Goal: Information Seeking & Learning: Get advice/opinions

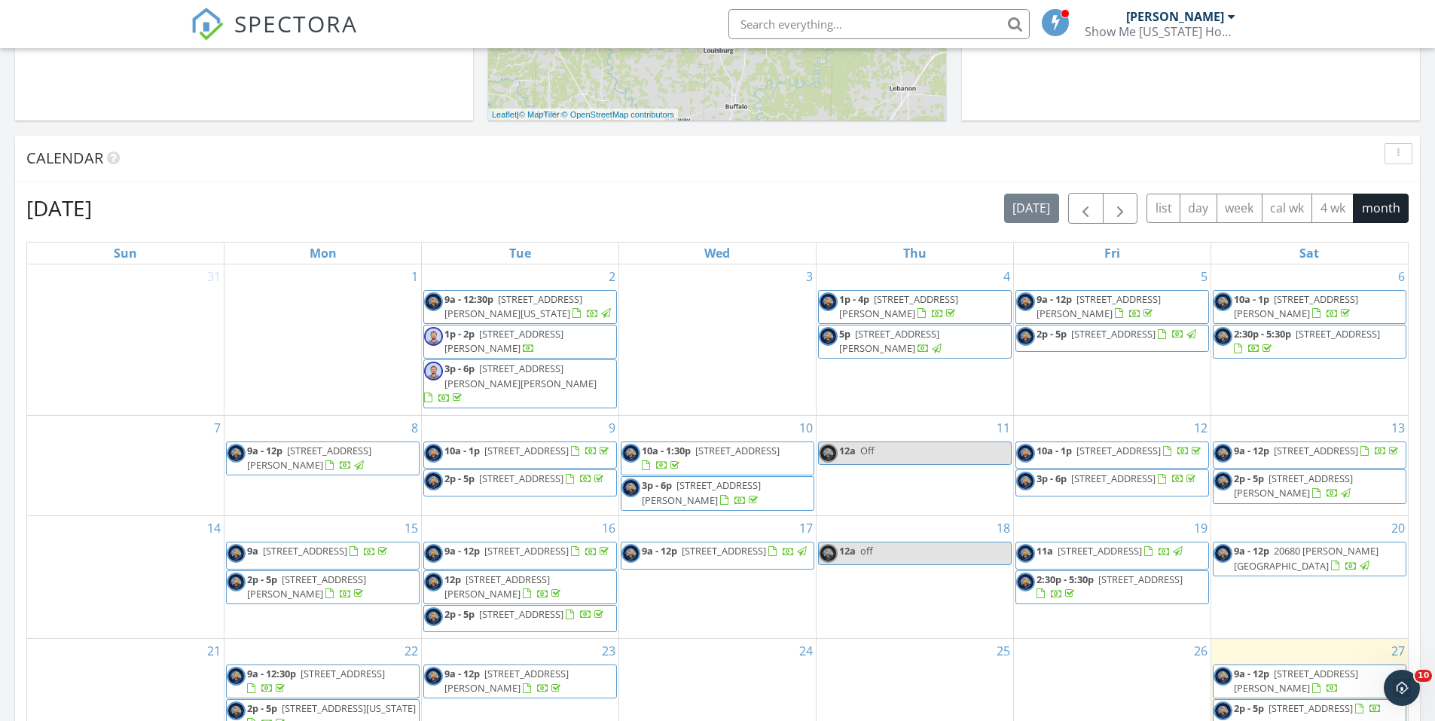
scroll to position [151, 0]
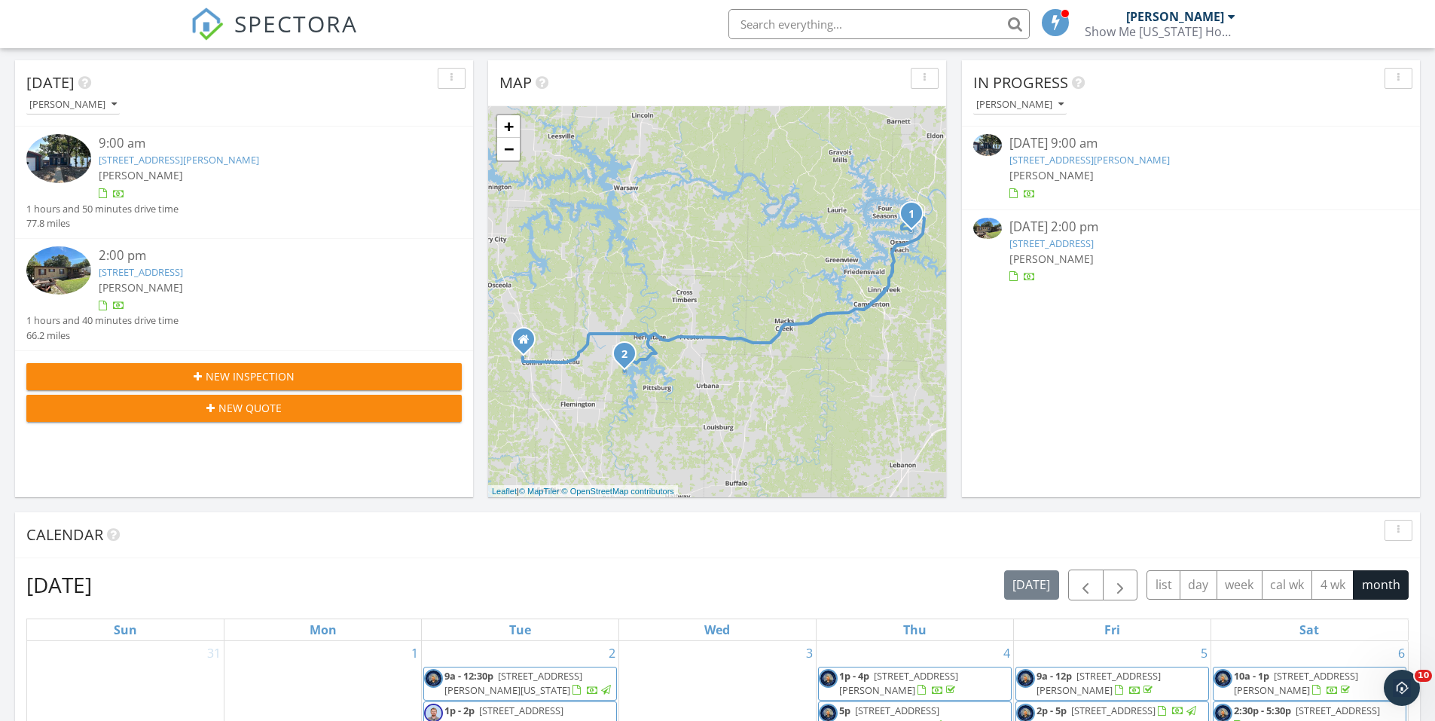
click at [824, 23] on input "text" at bounding box center [878, 24] width 301 height 30
type input "tebo"
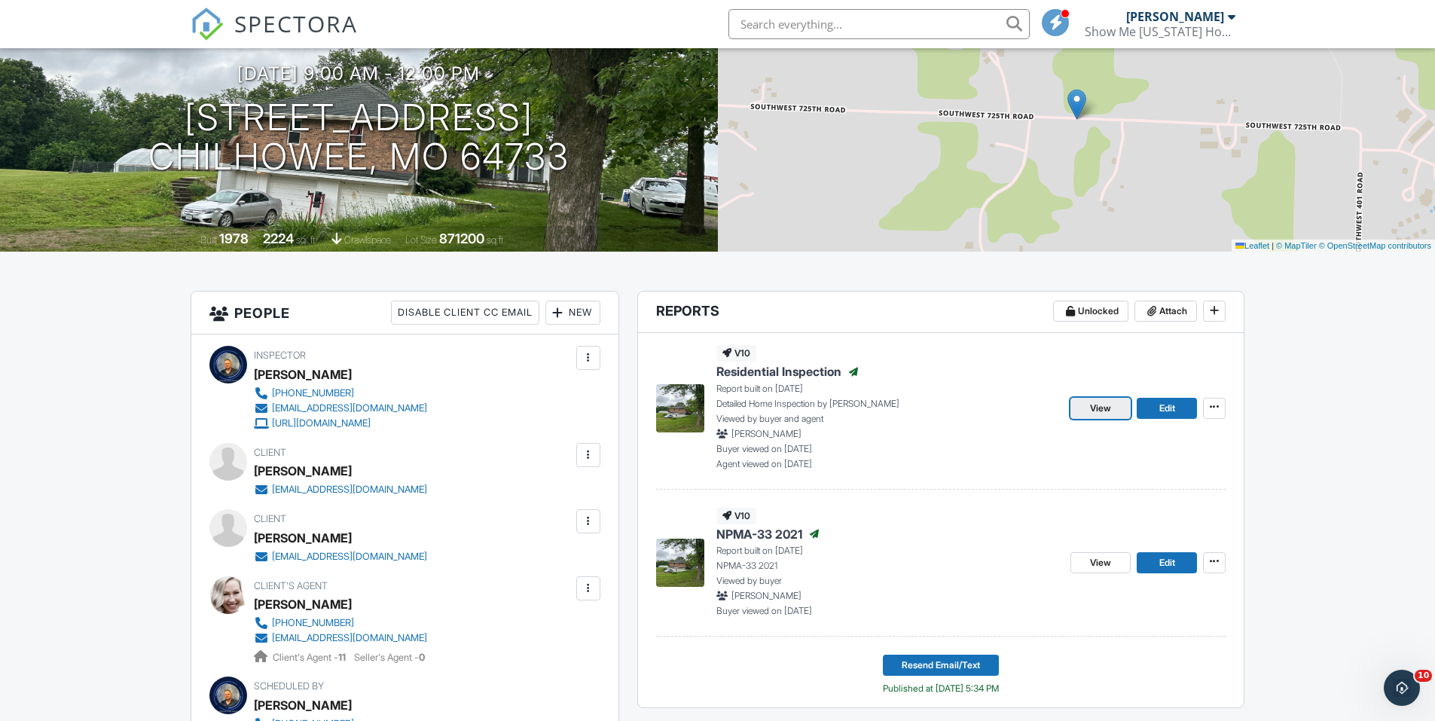
click at [1109, 404] on span "View" at bounding box center [1100, 408] width 21 height 15
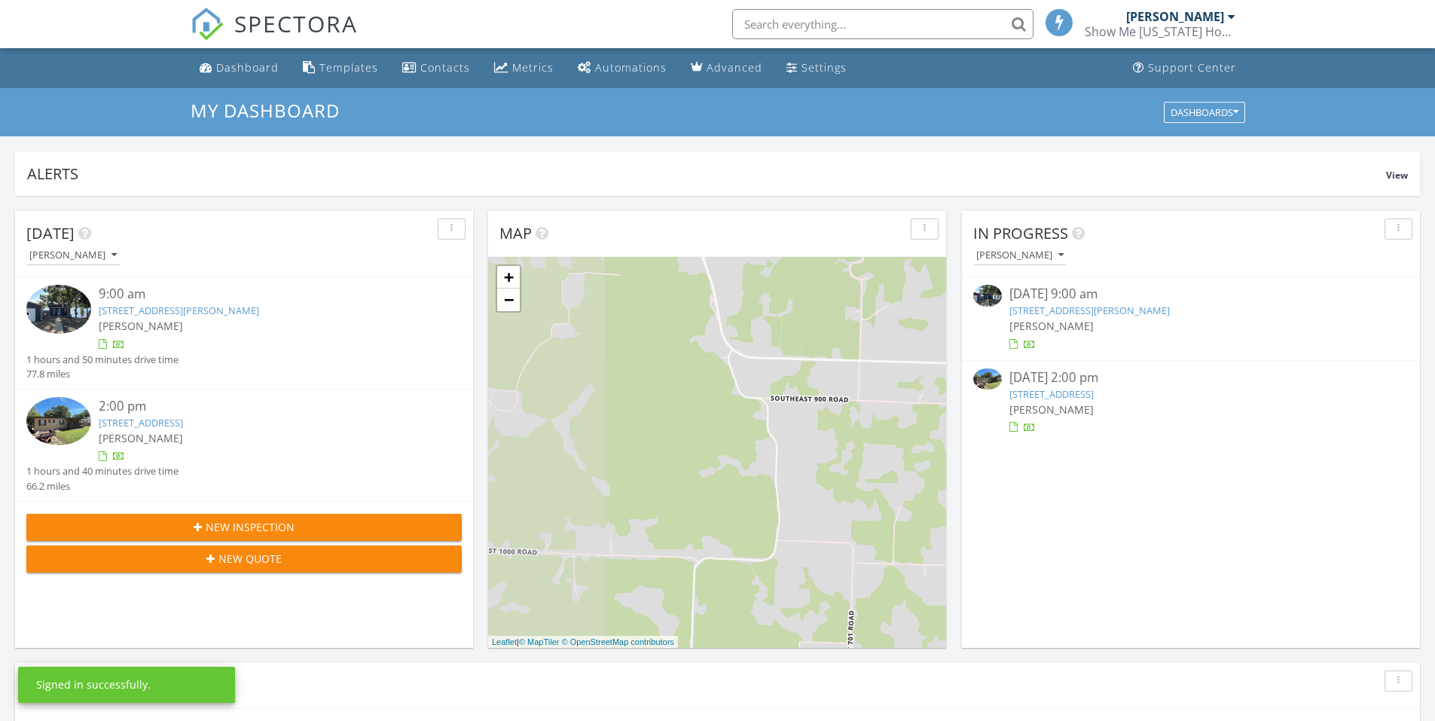
scroll to position [1394, 1458]
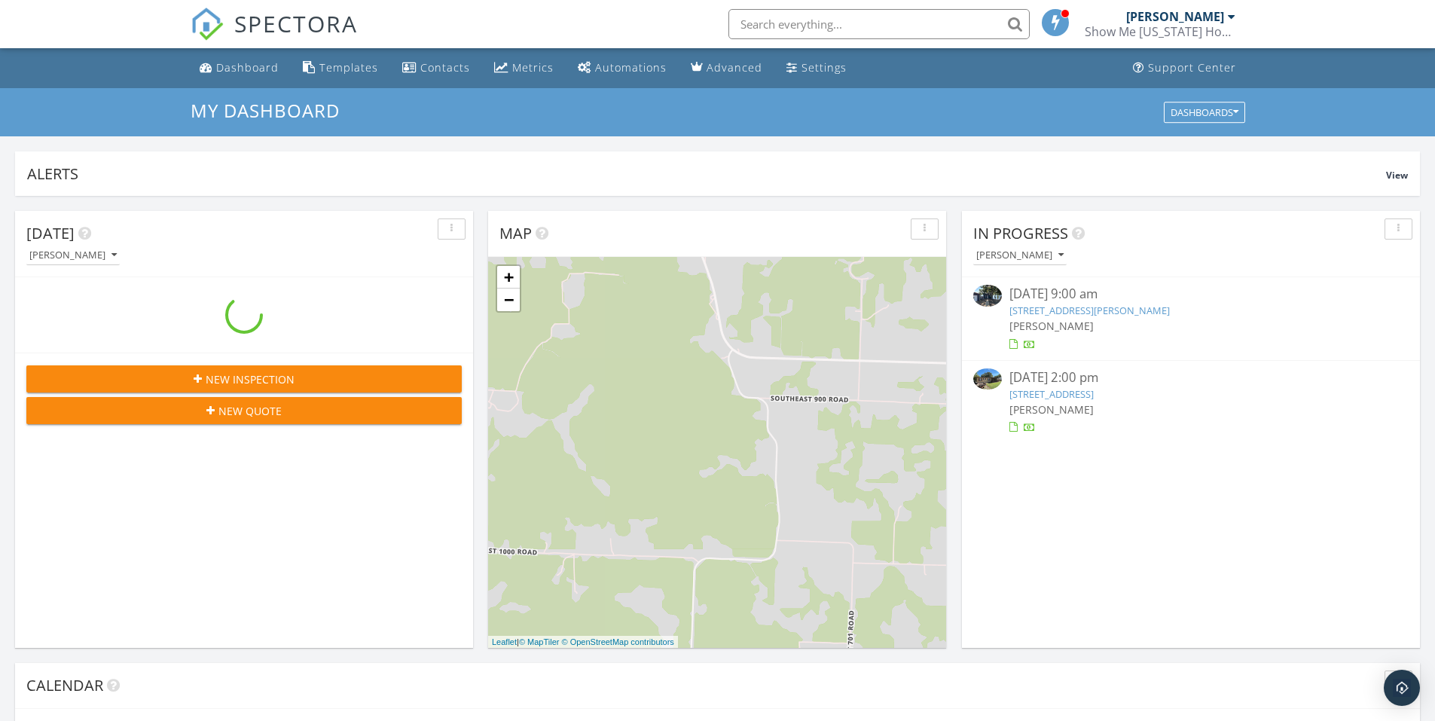
scroll to position [1394, 1458]
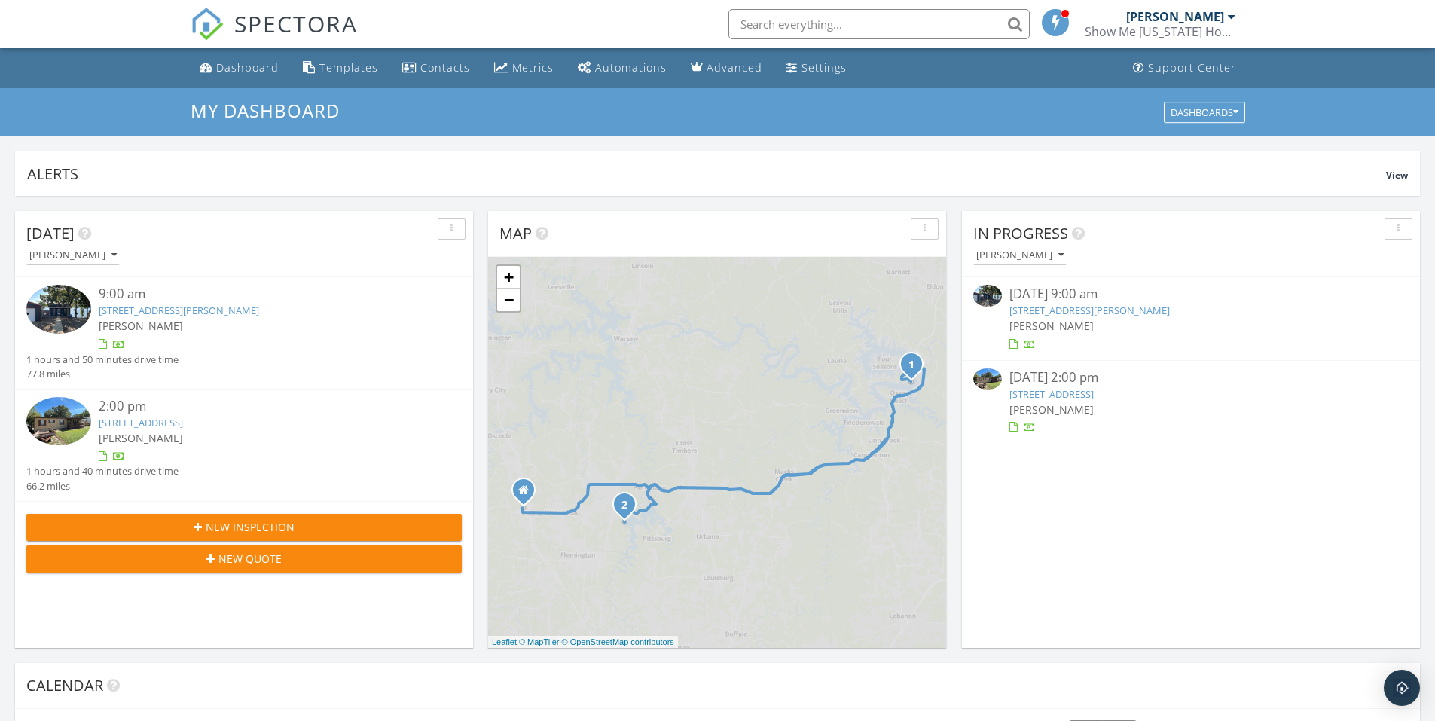
click at [830, 25] on input "text" at bounding box center [878, 24] width 301 height 30
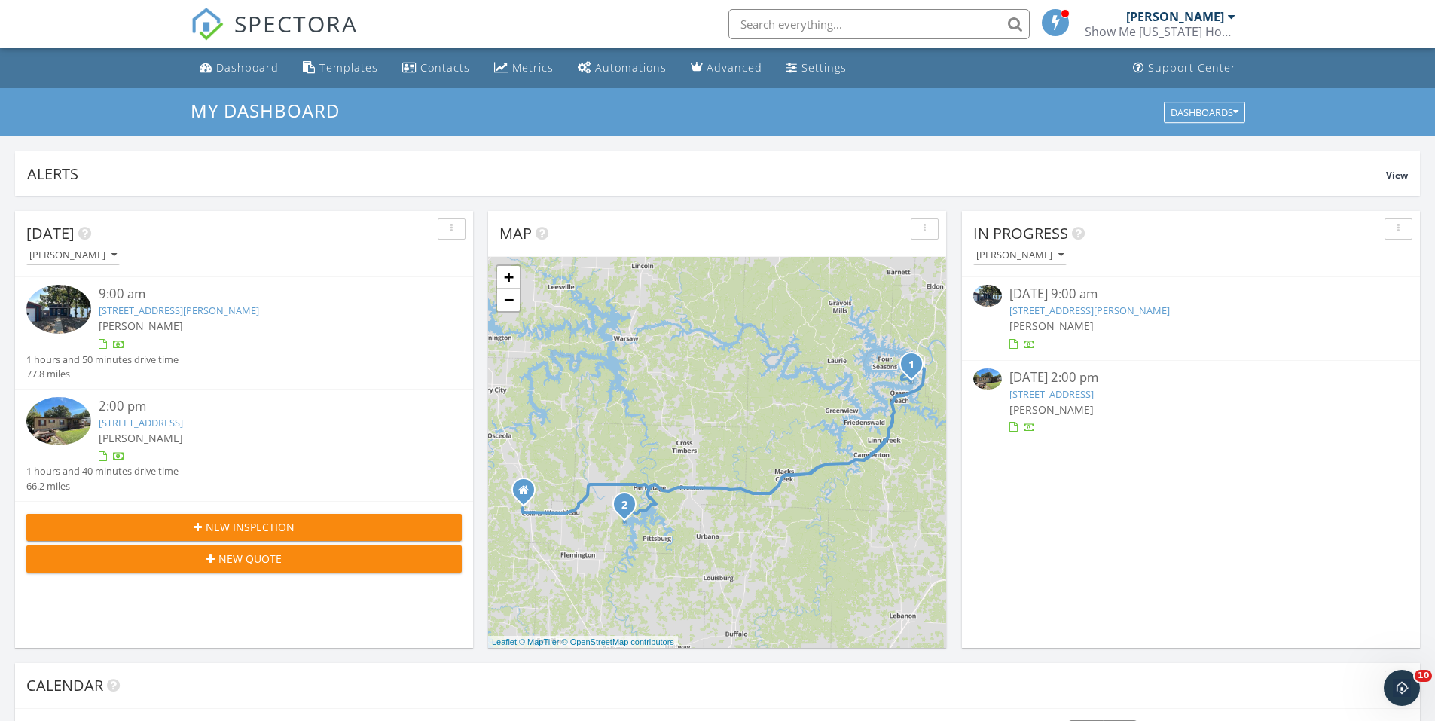
scroll to position [0, 0]
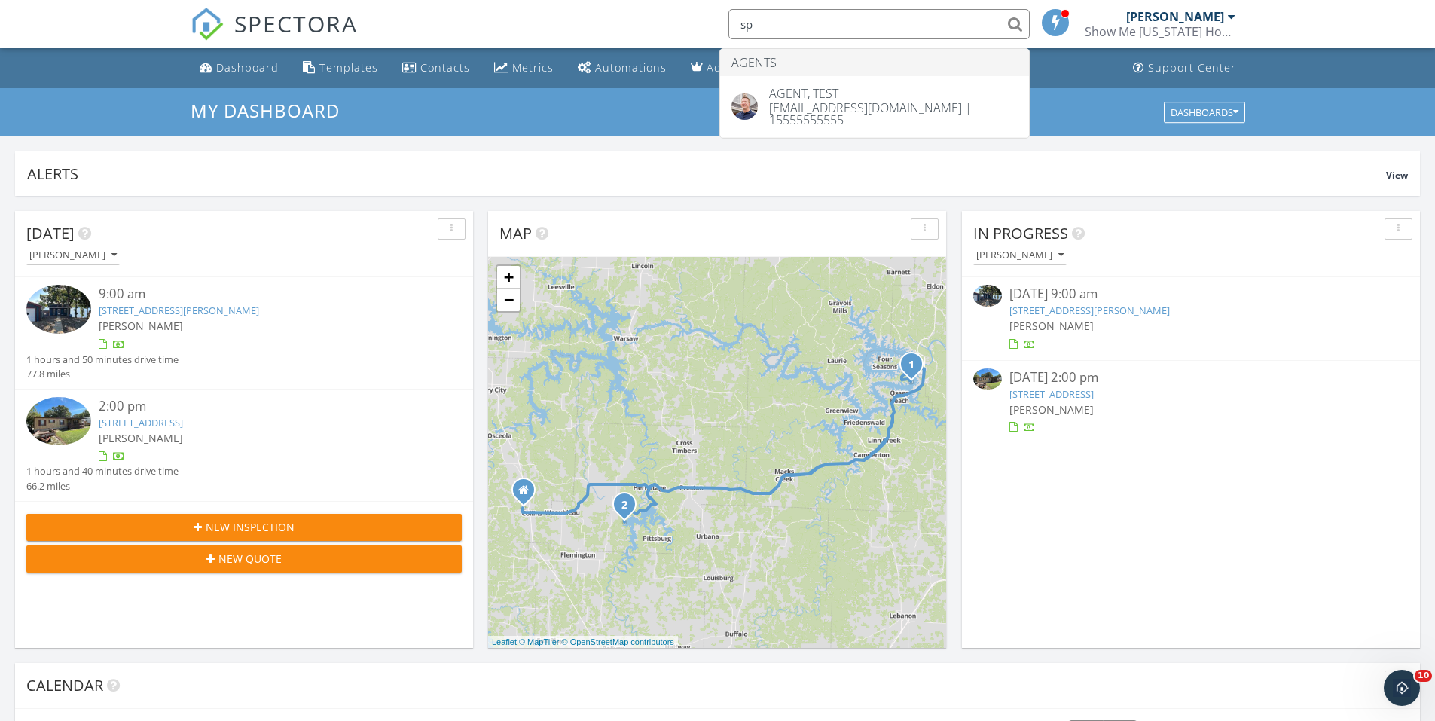
type input "s"
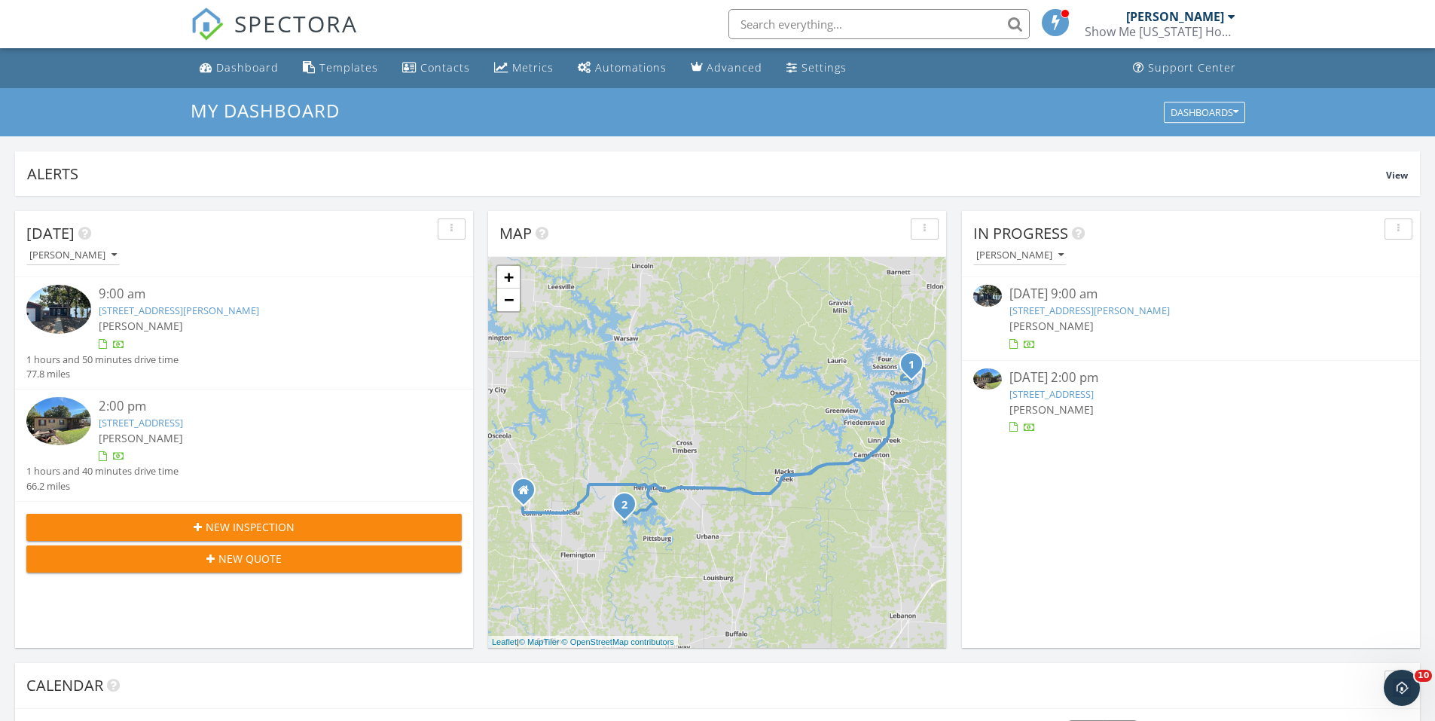
click at [1176, 23] on div "[PERSON_NAME]" at bounding box center [1175, 16] width 98 height 15
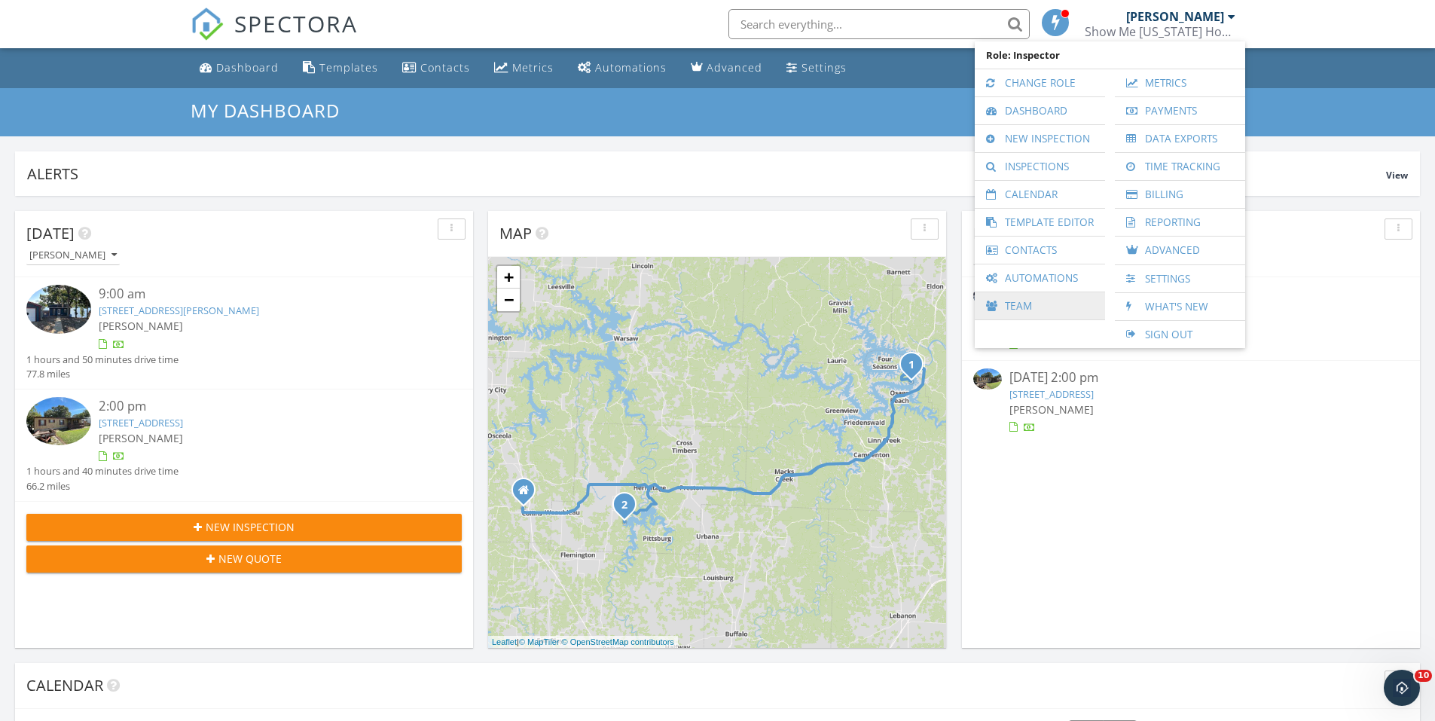
click at [1046, 308] on link "Team" at bounding box center [1039, 305] width 115 height 27
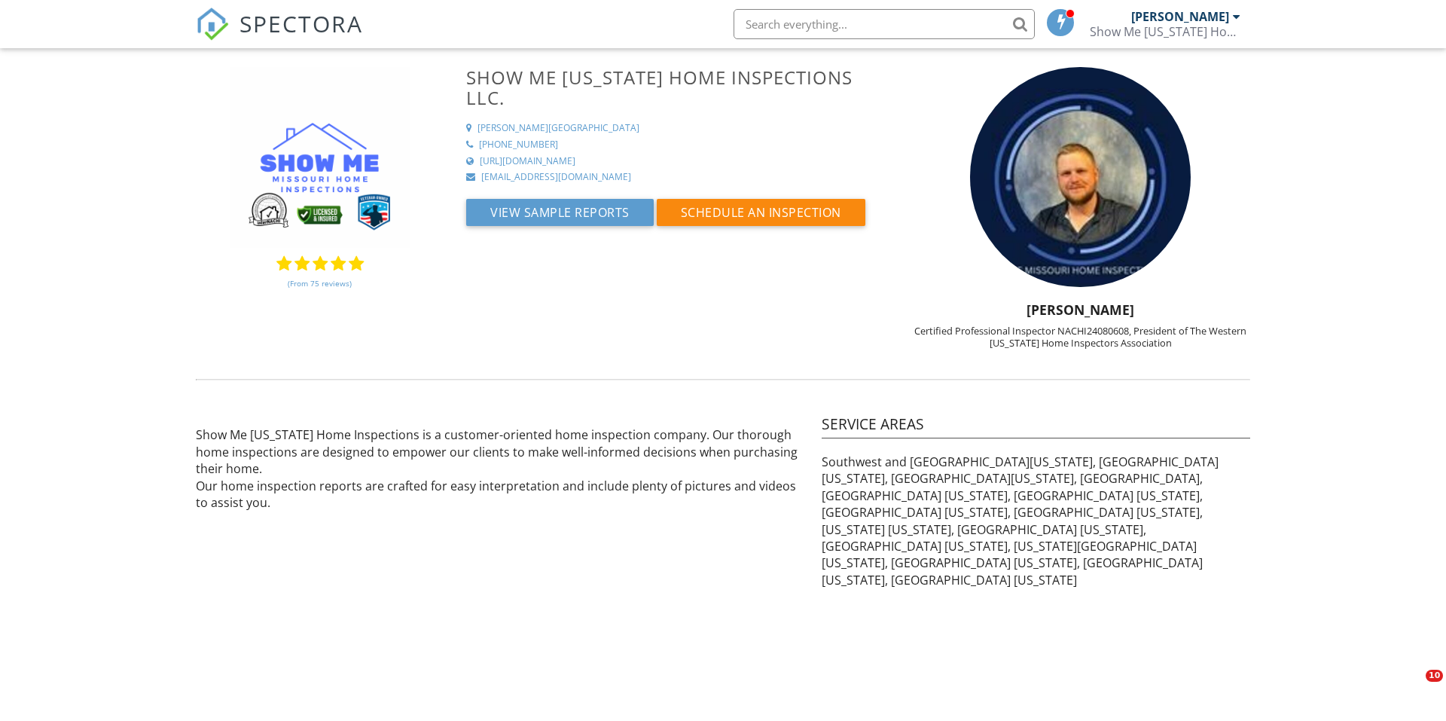
click at [325, 282] on link "(From 75 reviews)" at bounding box center [320, 283] width 64 height 26
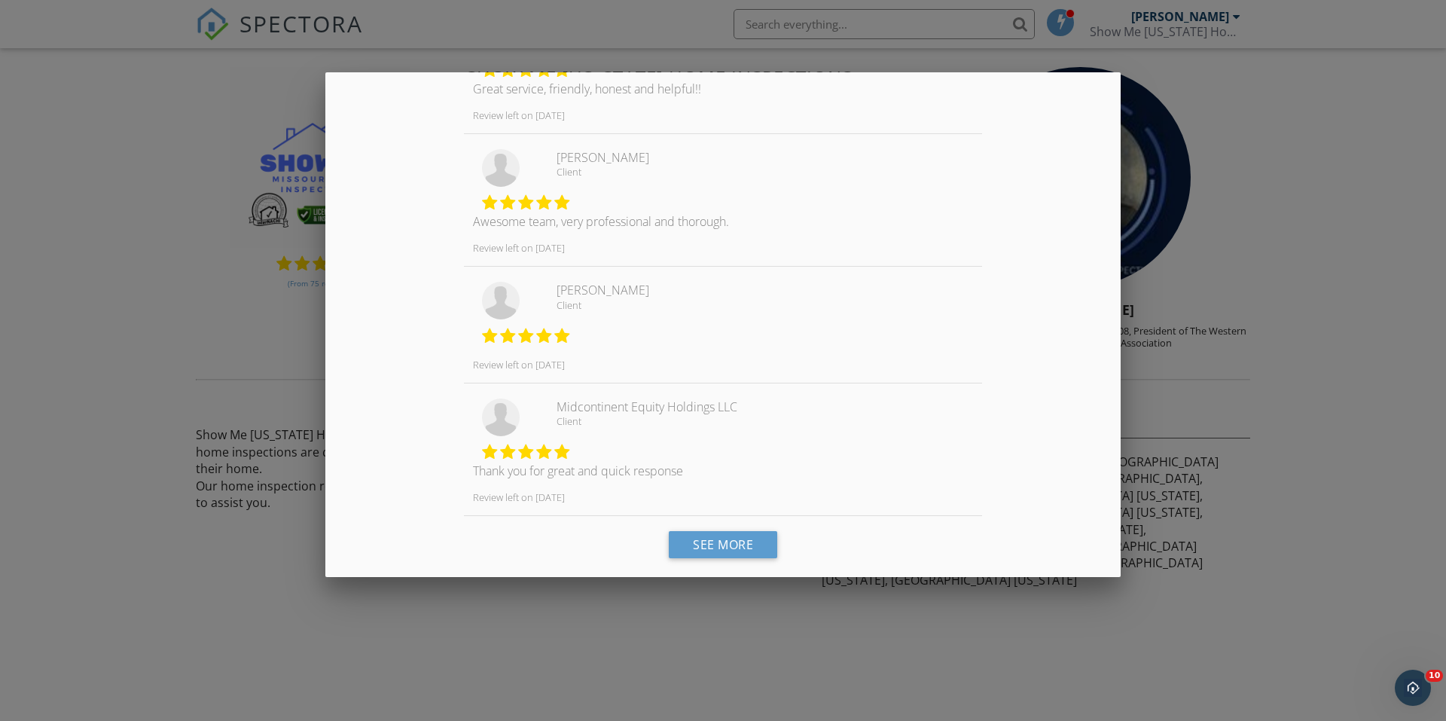
scroll to position [982, 0]
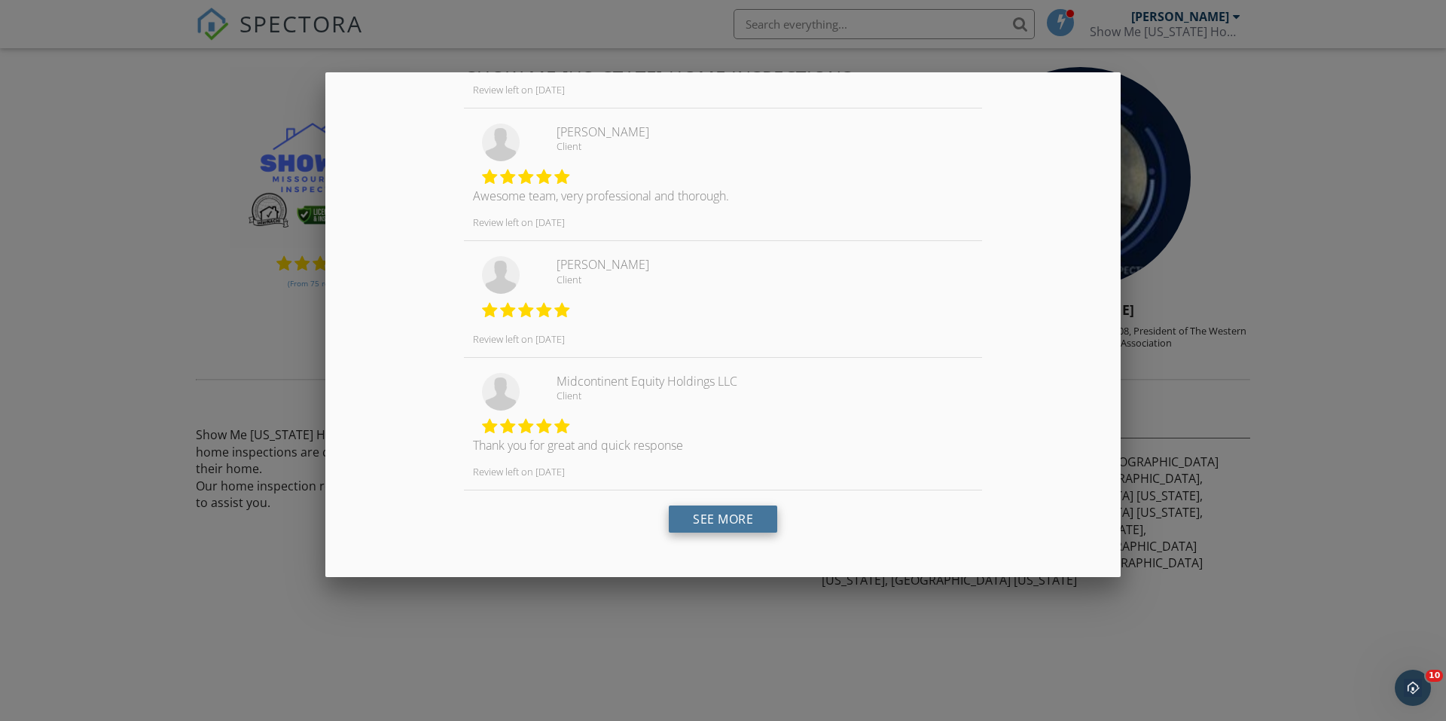
click at [714, 529] on link "See More" at bounding box center [723, 518] width 108 height 27
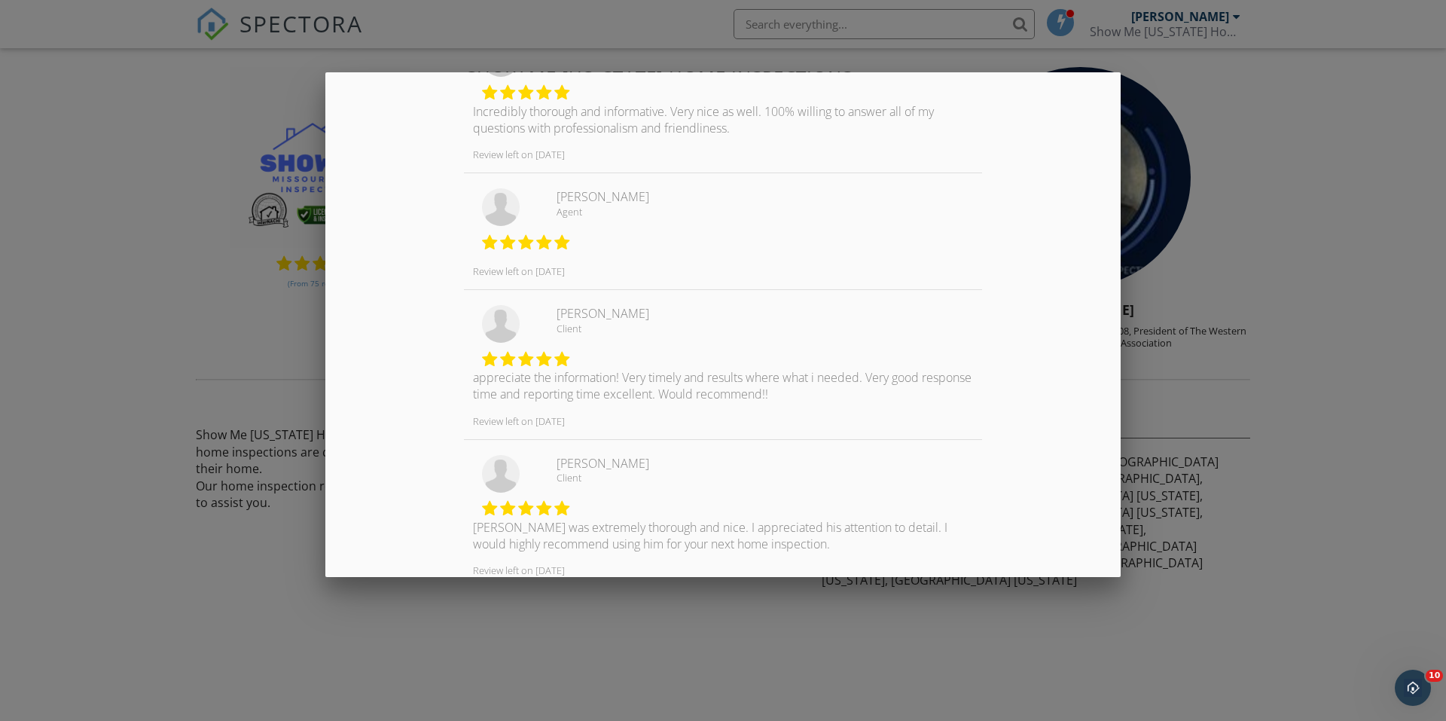
scroll to position [2344, 0]
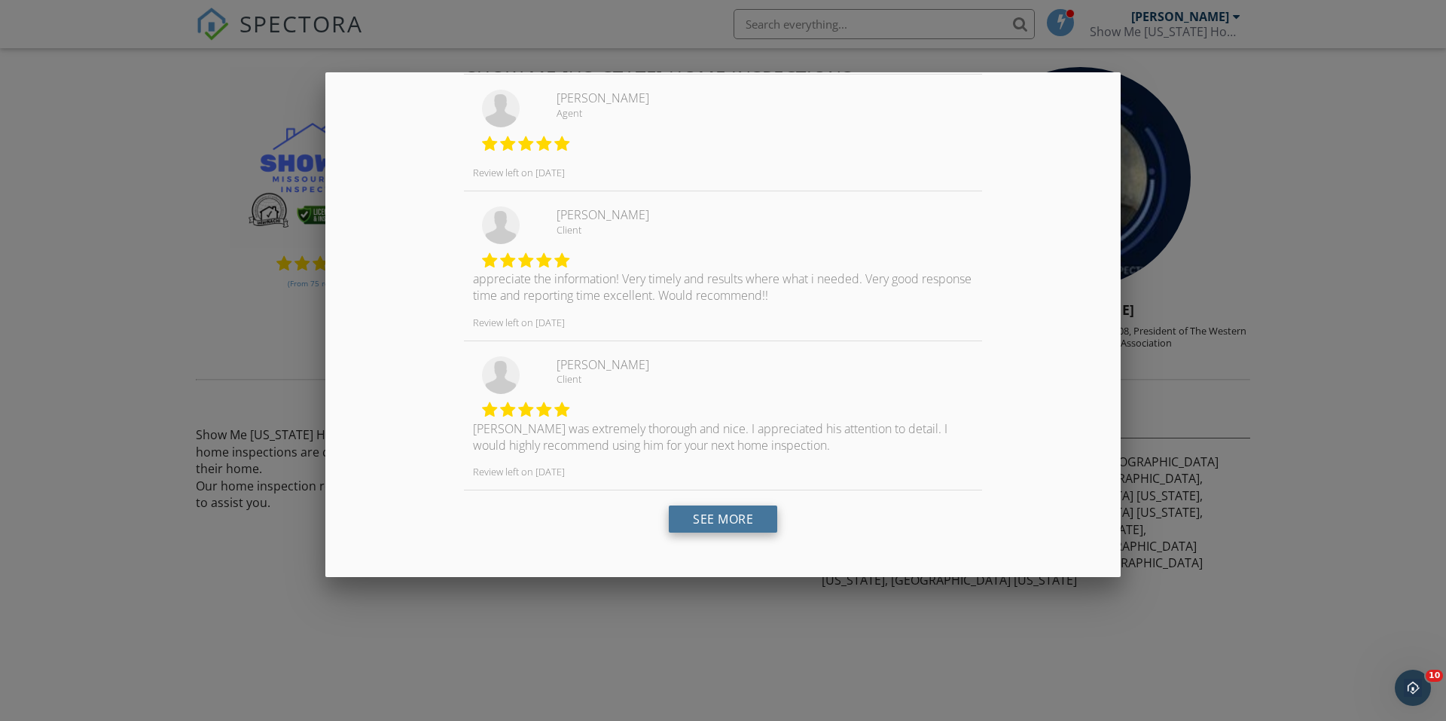
click at [713, 511] on link "See More" at bounding box center [723, 518] width 108 height 27
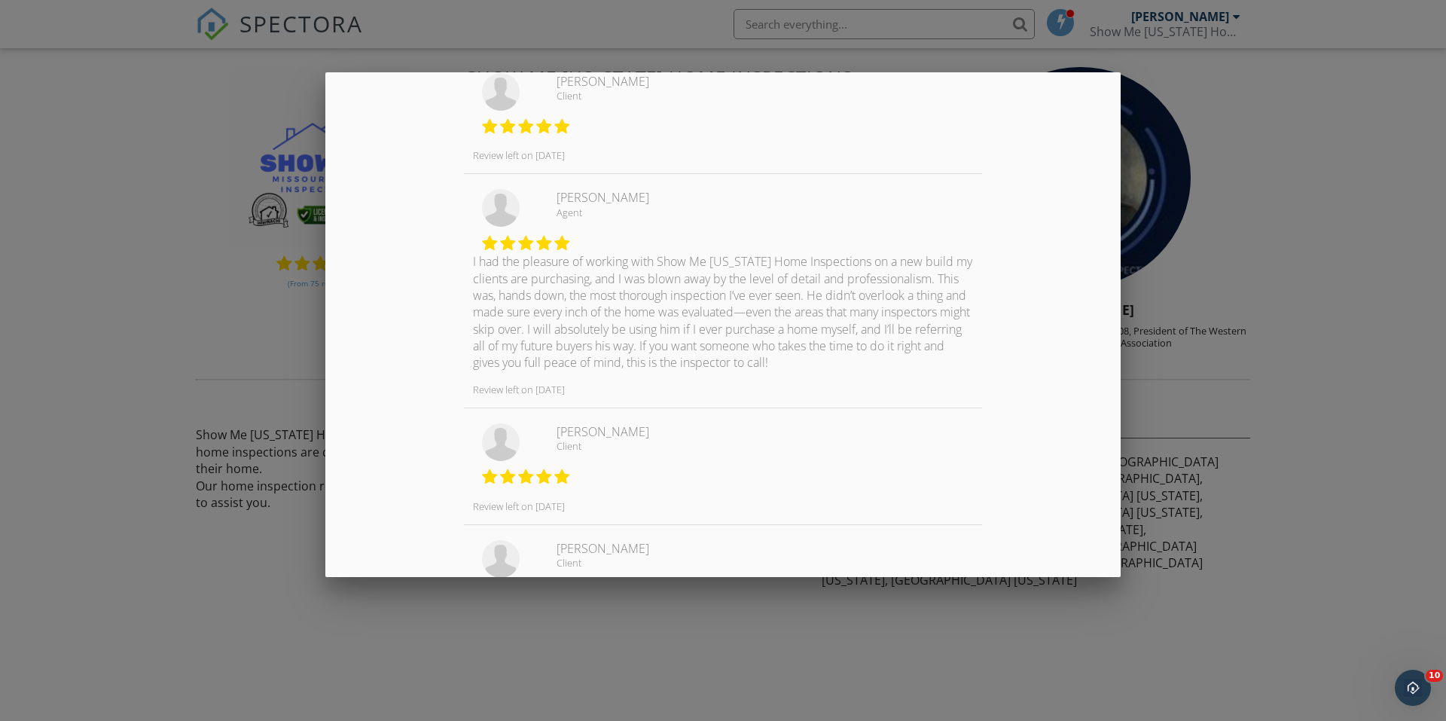
scroll to position [3775, 0]
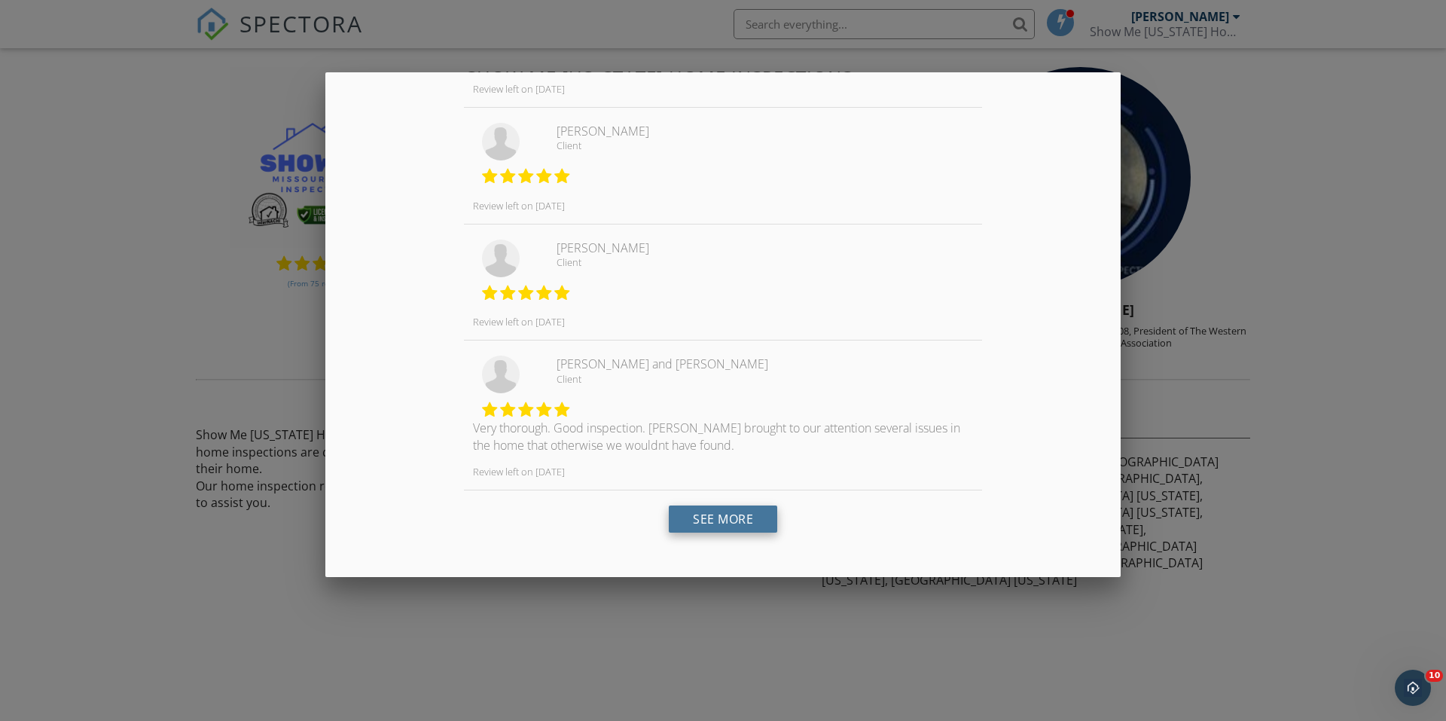
click at [704, 519] on link "See More" at bounding box center [723, 518] width 108 height 27
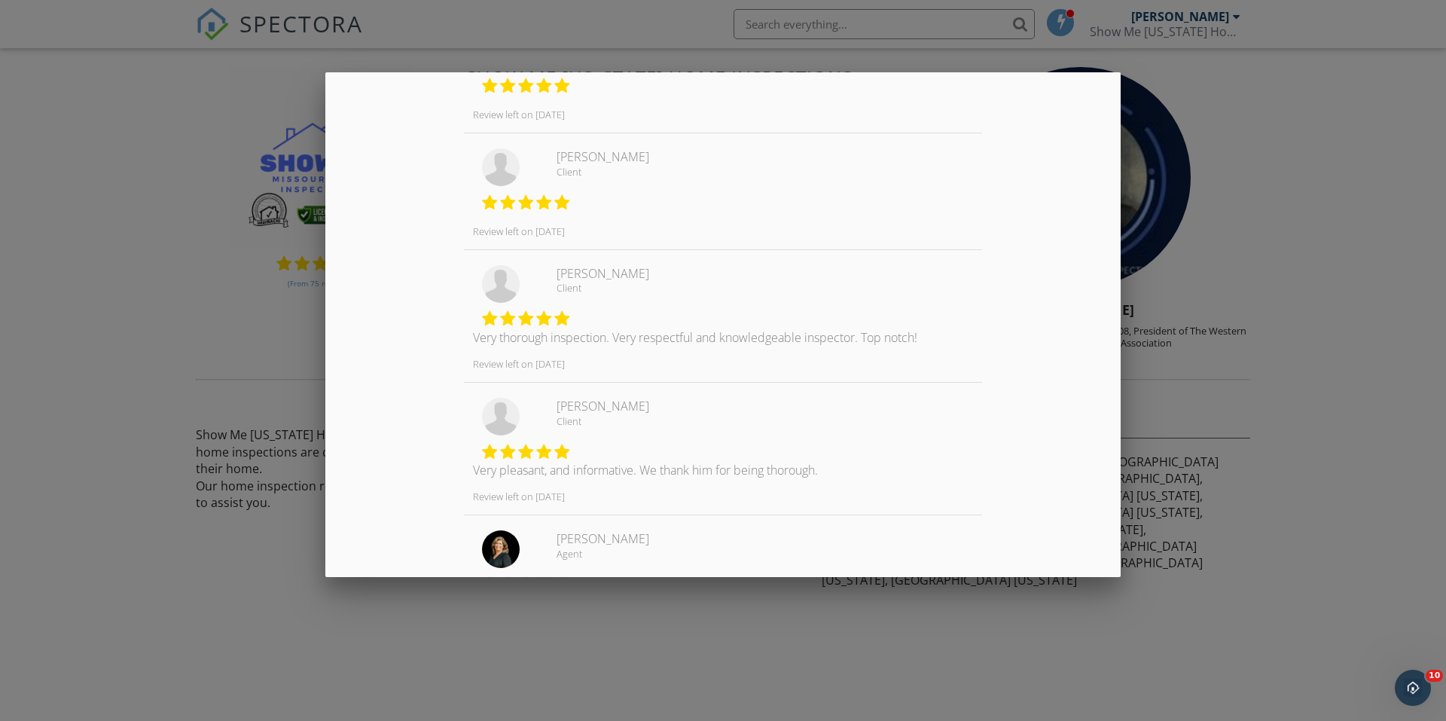
scroll to position [5103, 0]
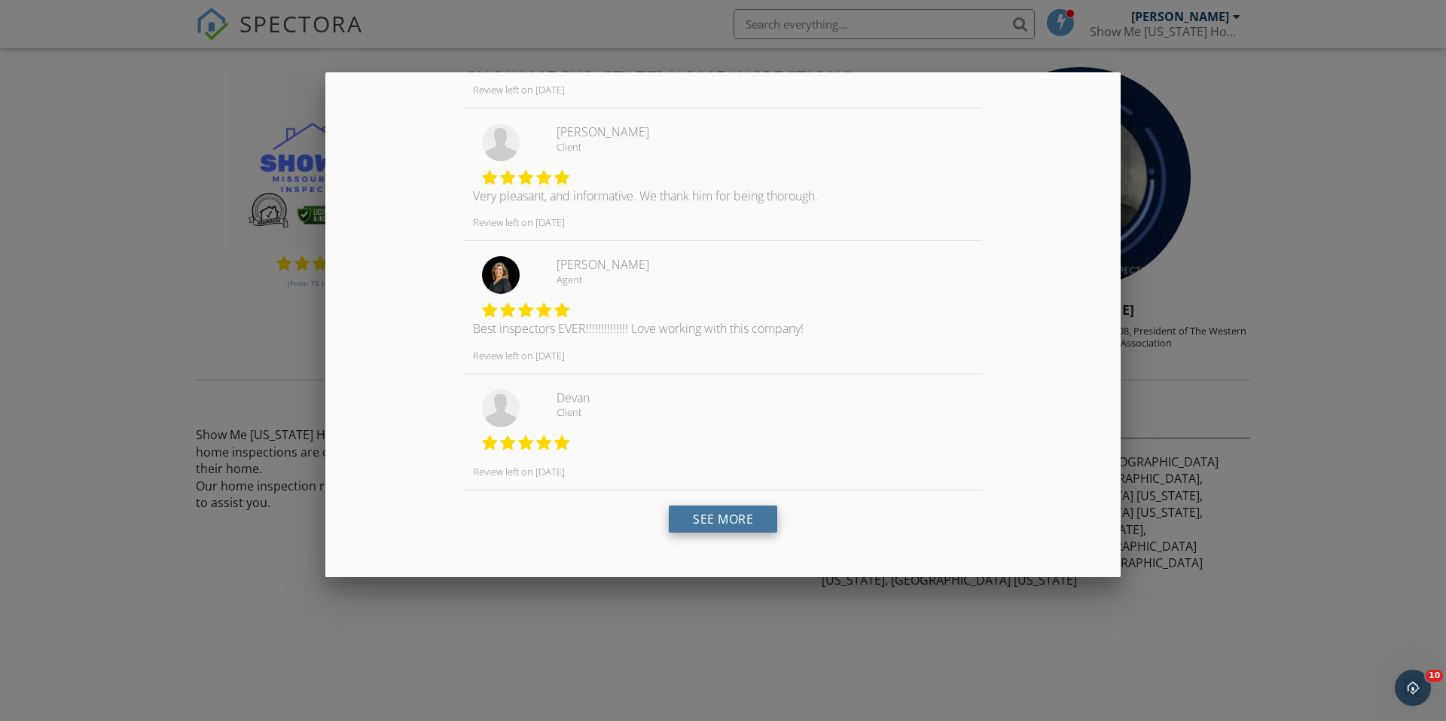
click at [684, 527] on link "See More" at bounding box center [723, 518] width 108 height 27
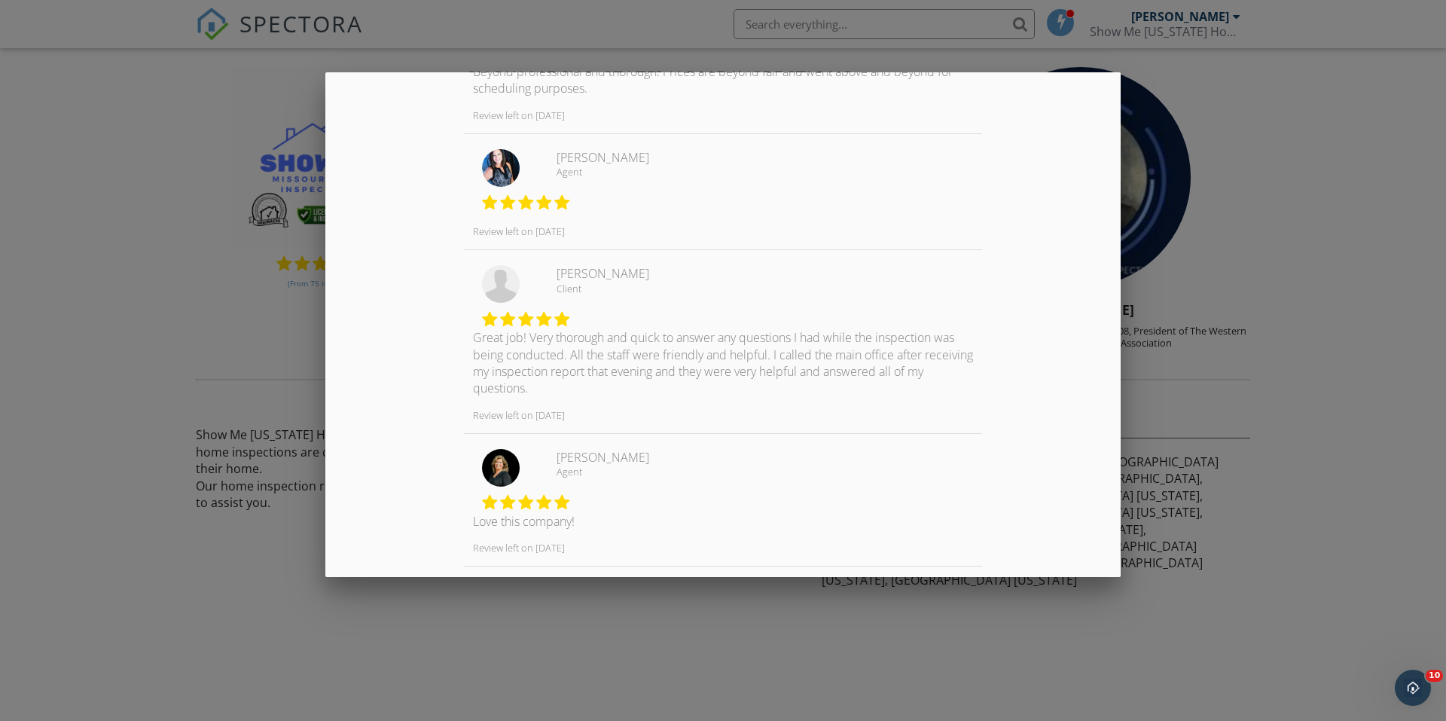
scroll to position [6531, 0]
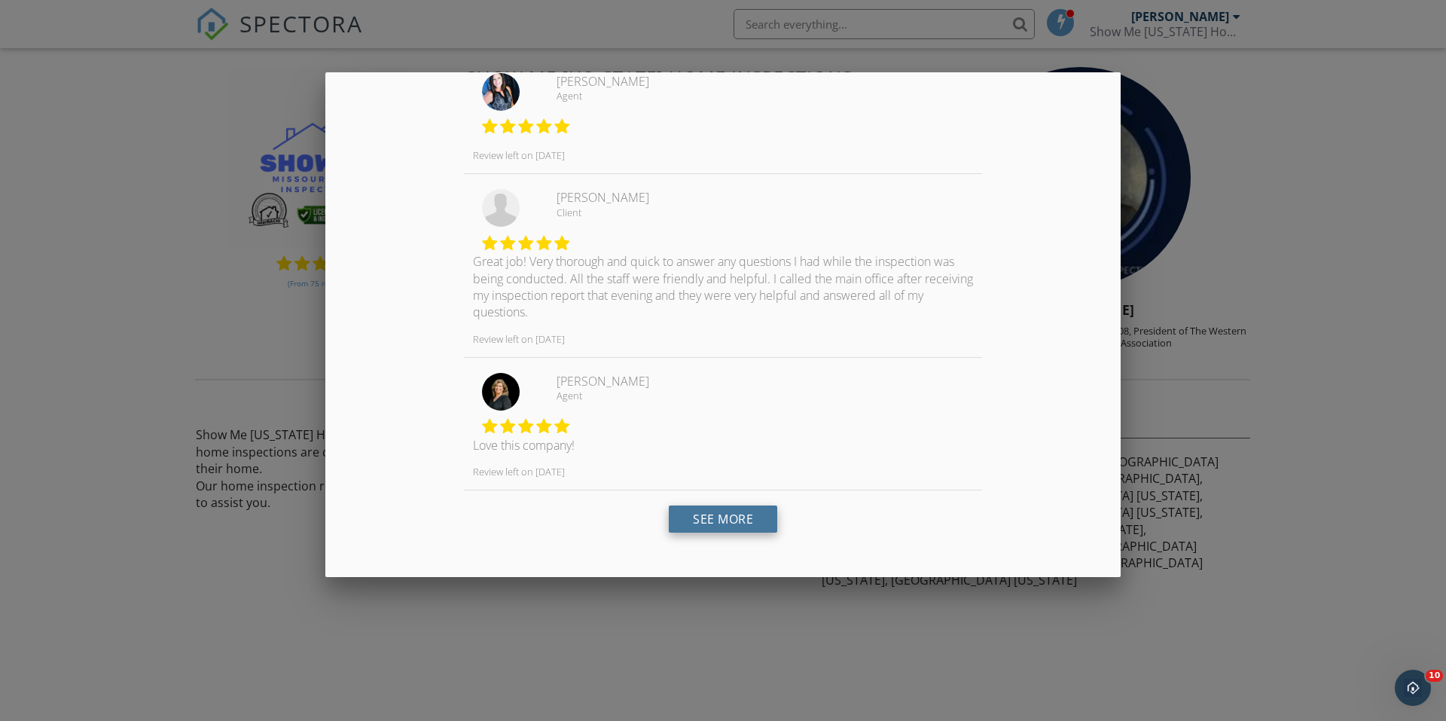
click at [693, 514] on link "See More" at bounding box center [723, 518] width 108 height 27
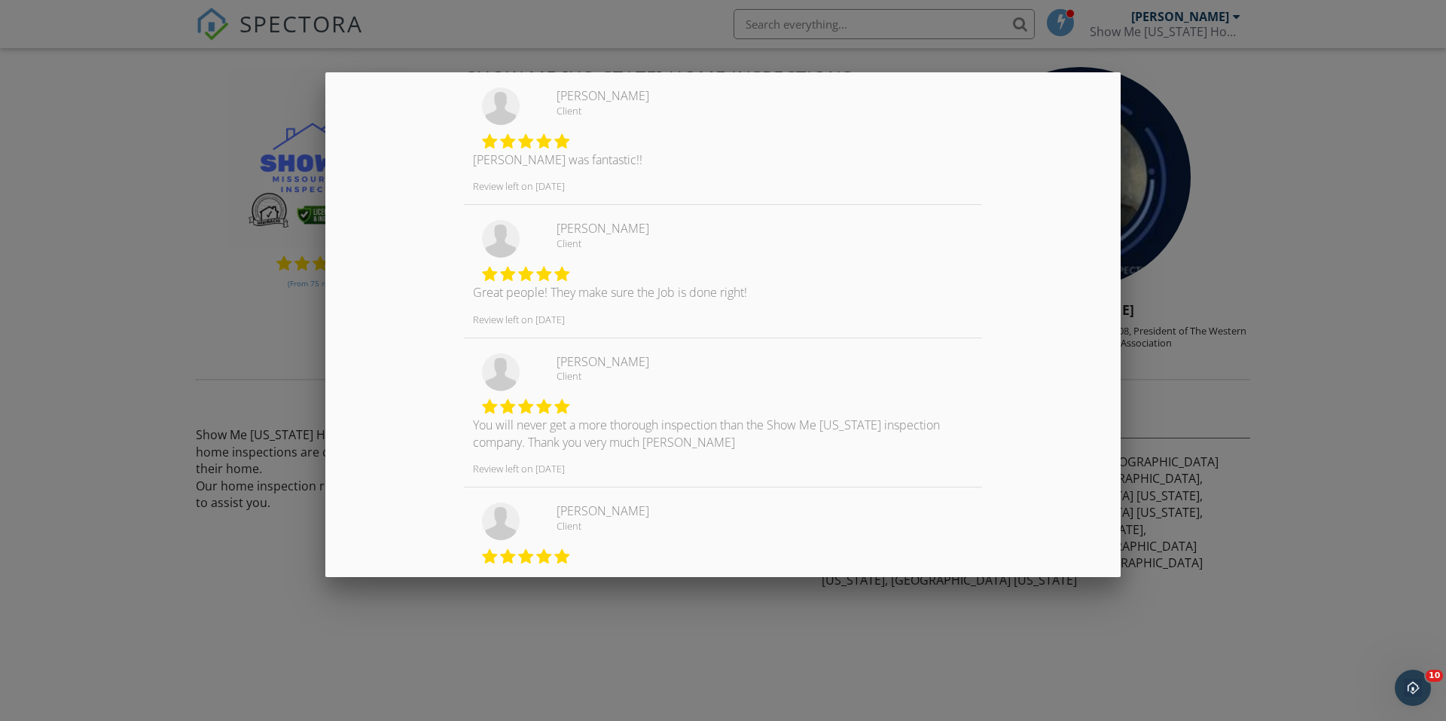
scroll to position [5854, 0]
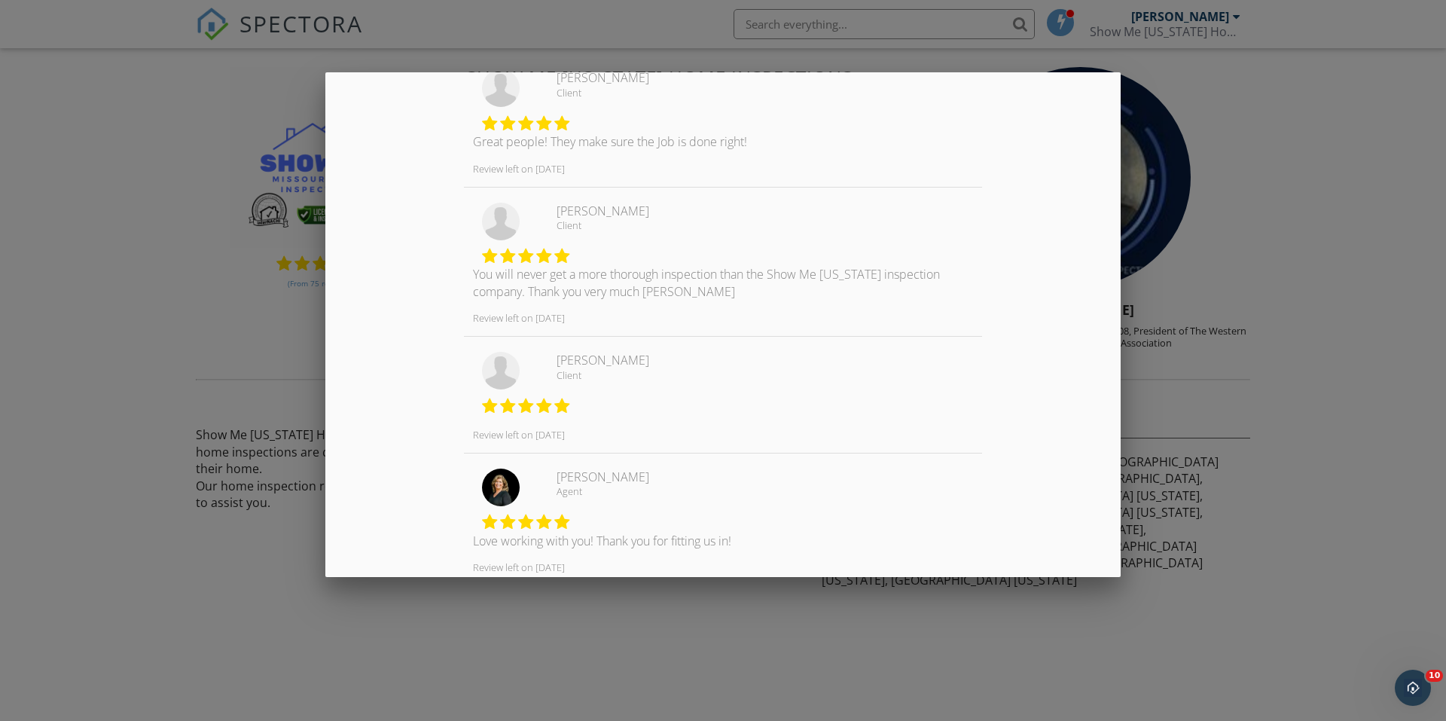
click at [133, 265] on div at bounding box center [723, 375] width 1446 height 901
